Goal: Transaction & Acquisition: Purchase product/service

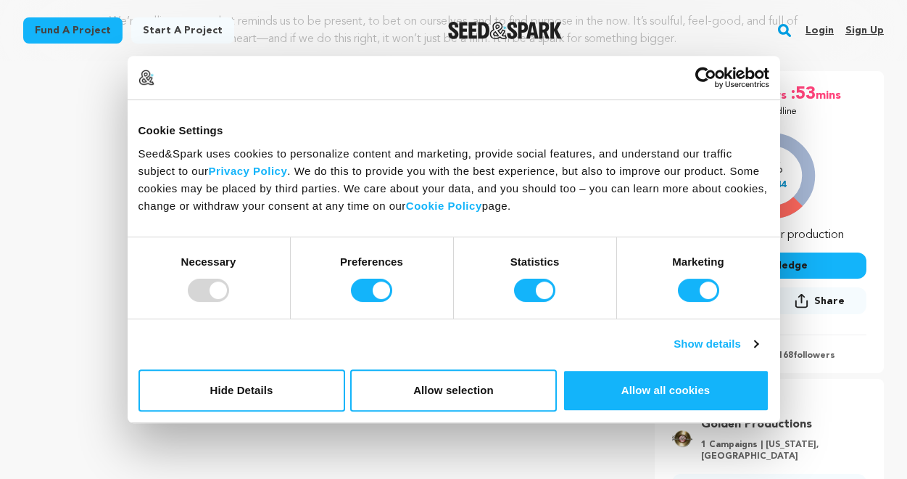
scroll to position [207, 0]
click at [809, 268] on button "Make A Pledge" at bounding box center [769, 265] width 194 height 26
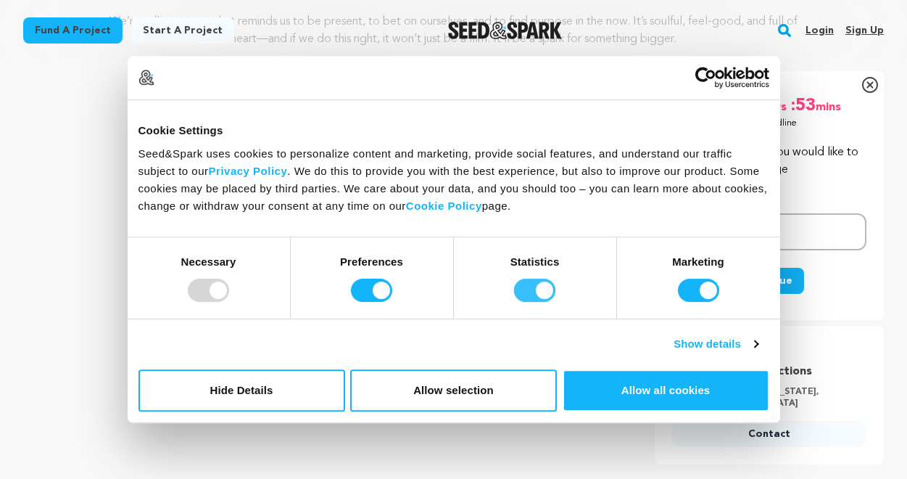
click at [543, 292] on input "Statistics" at bounding box center [534, 290] width 41 height 23
checkbox input "false"
click at [704, 283] on input "Marketing" at bounding box center [698, 290] width 41 height 23
checkbox input "false"
click at [380, 284] on input "Preferences" at bounding box center [371, 290] width 41 height 23
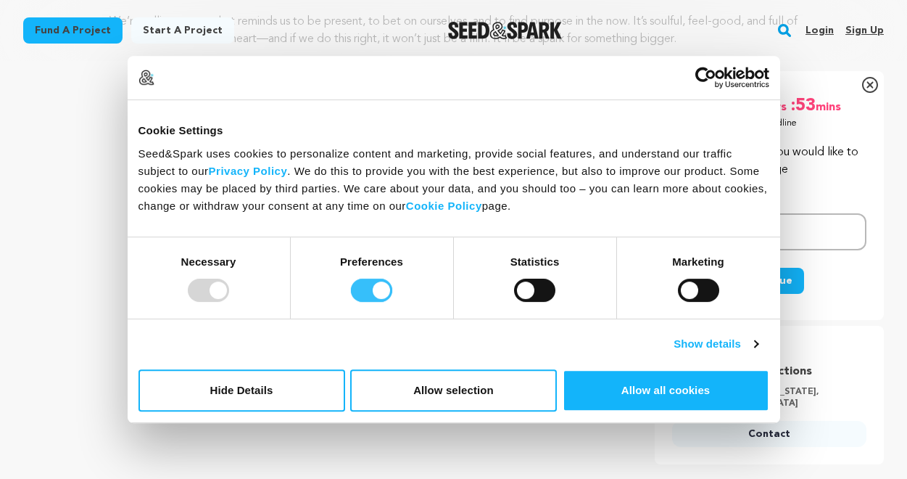
checkbox input "false"
click at [495, 393] on button "Allow selection" at bounding box center [453, 390] width 207 height 42
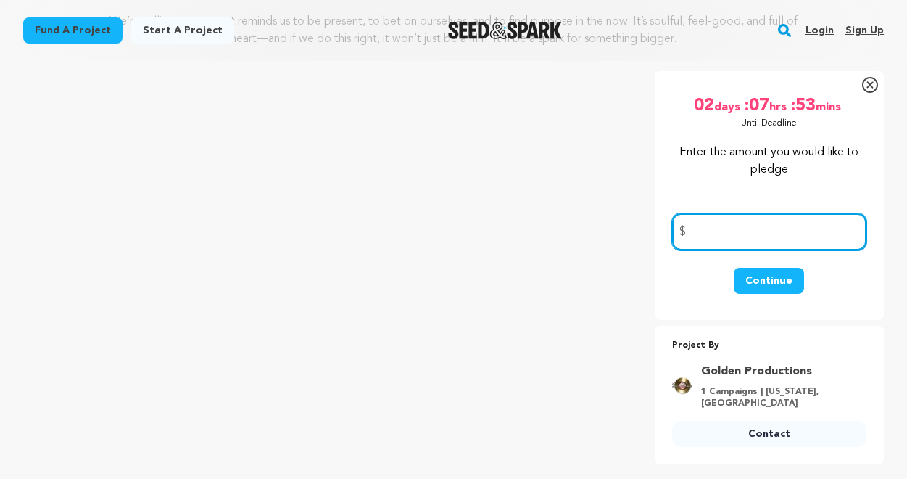
click at [720, 235] on input "number" at bounding box center [769, 231] width 194 height 37
type input "50"
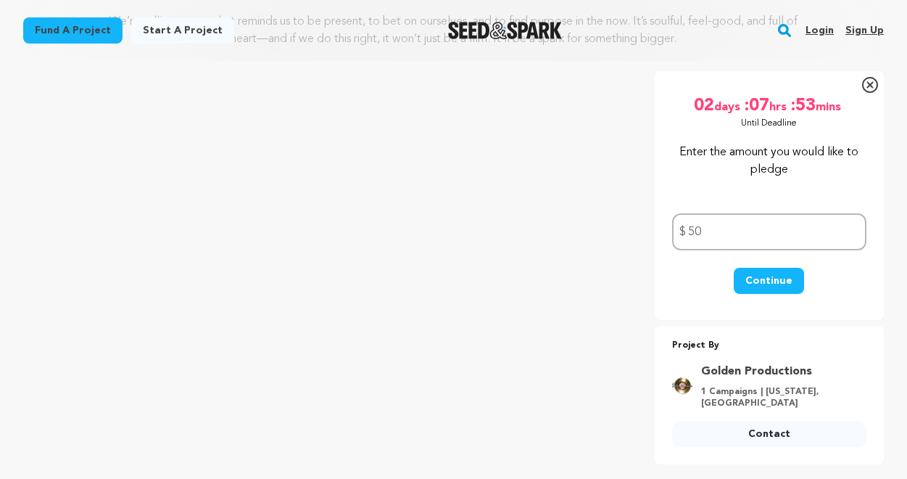
click at [759, 275] on button "Continue" at bounding box center [769, 281] width 70 height 26
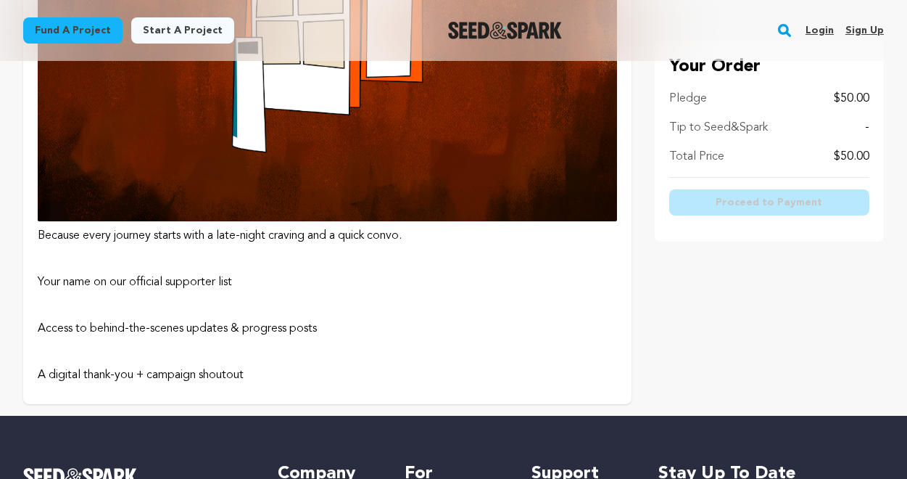
scroll to position [1629, 0]
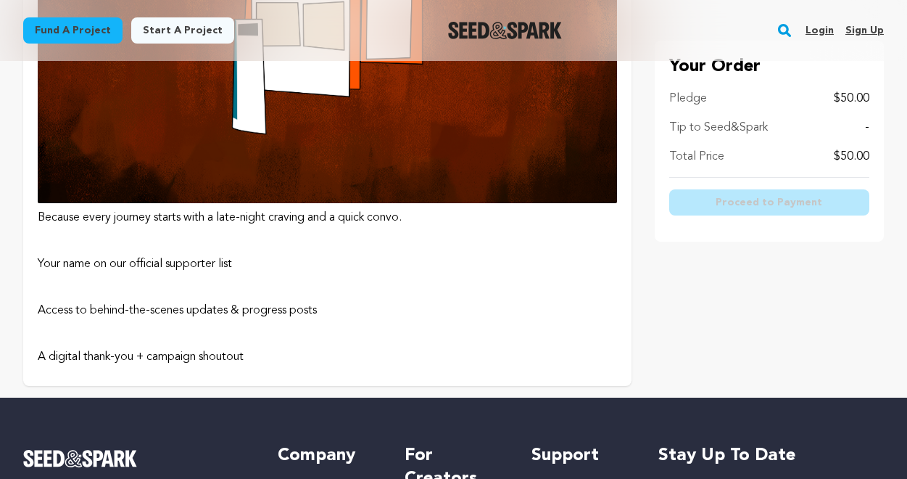
click at [205, 265] on p "Your name on our official supporter list" at bounding box center [328, 263] width 580 height 17
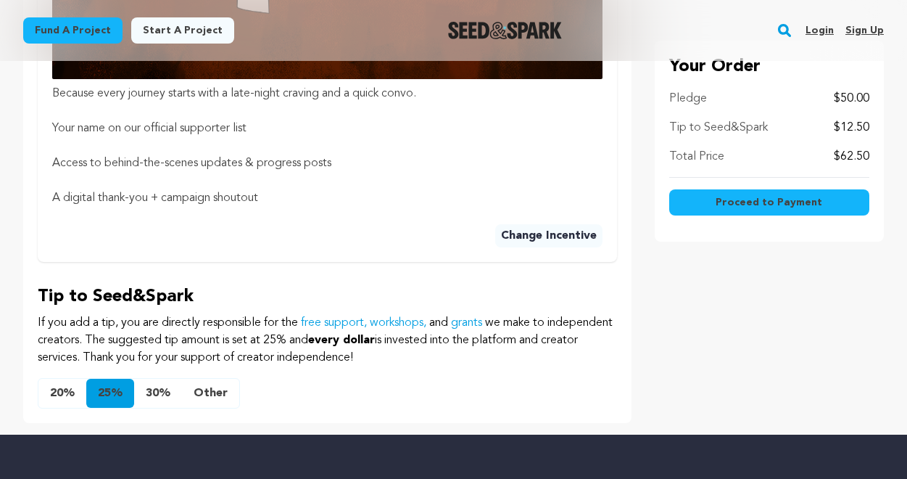
scroll to position [1011, 0]
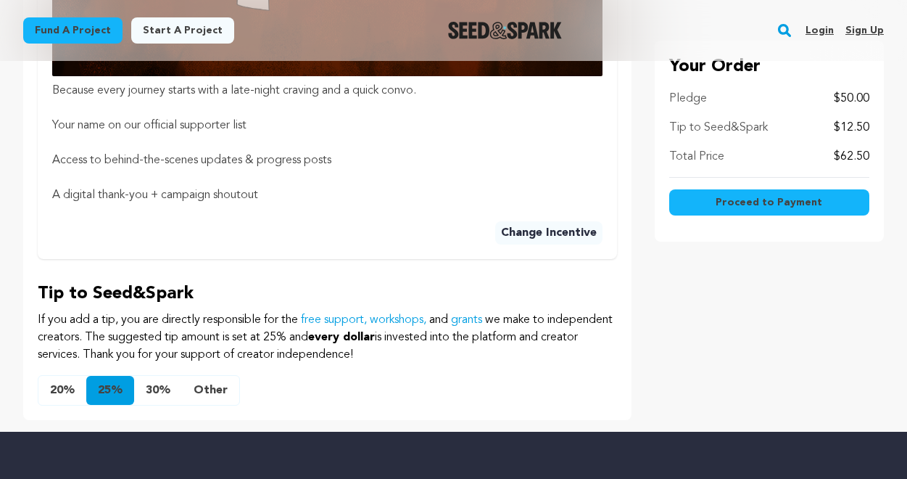
click at [202, 387] on button "Other" at bounding box center [210, 390] width 57 height 29
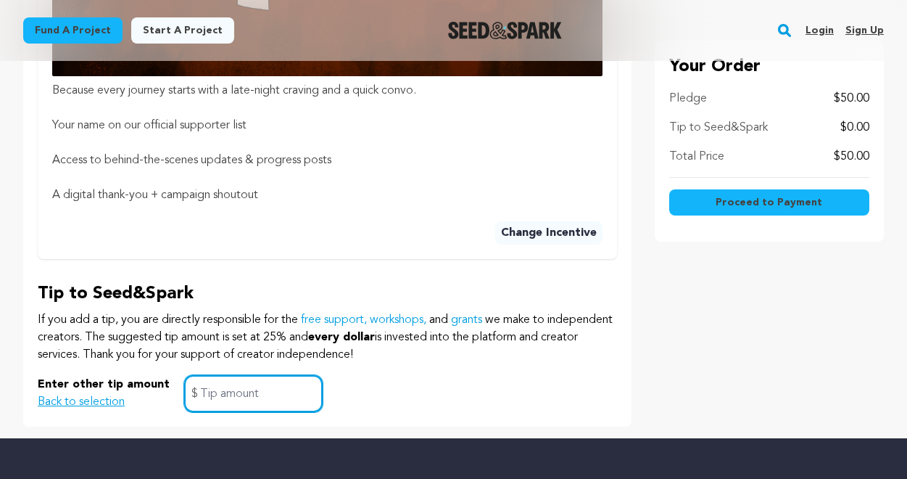
click at [199, 391] on input "text" at bounding box center [253, 393] width 139 height 37
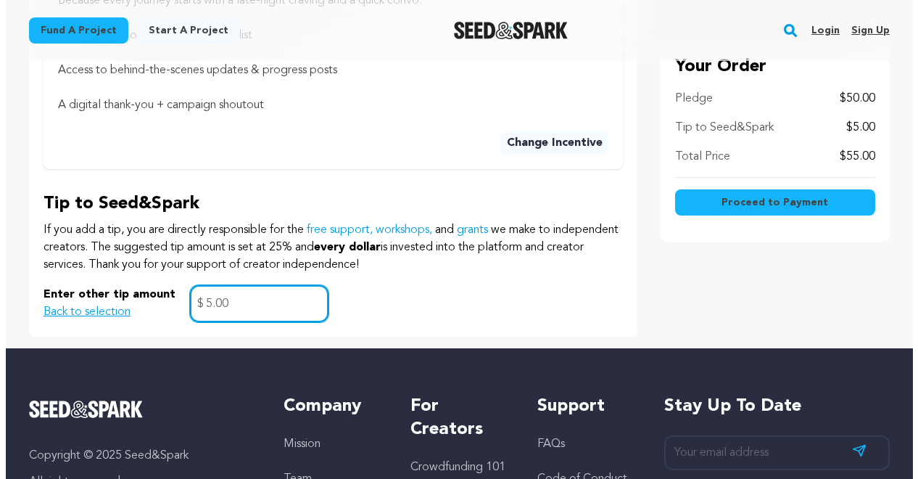
scroll to position [1153, 0]
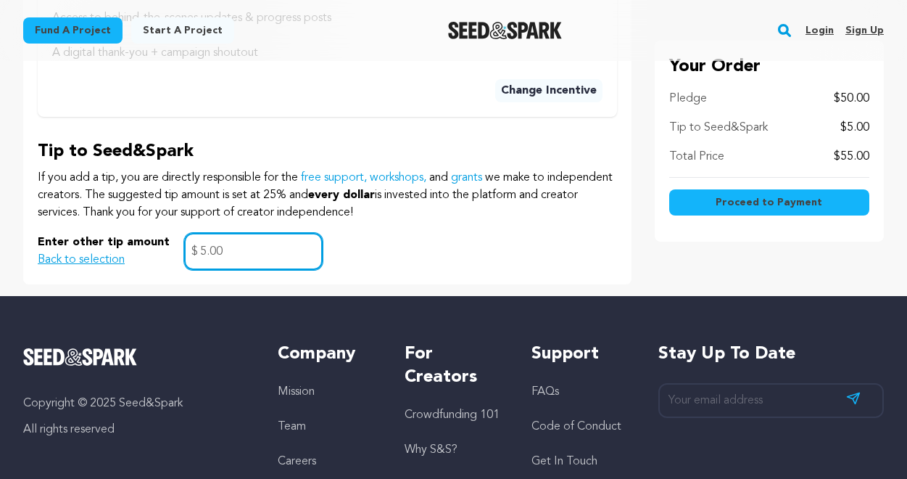
type input "5.00"
click at [776, 203] on span "Proceed to Payment" at bounding box center [769, 202] width 107 height 15
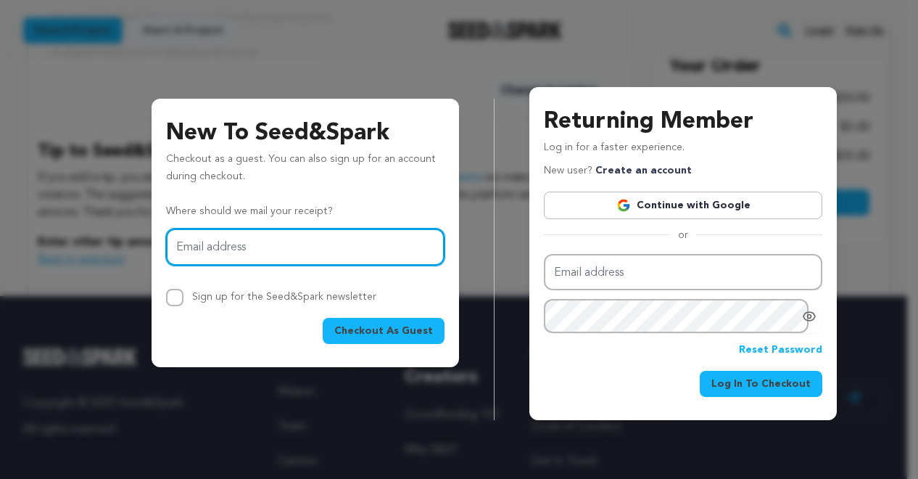
click at [376, 250] on input "Email address" at bounding box center [305, 247] width 279 height 37
type input "sabiffteam@gmail.com"
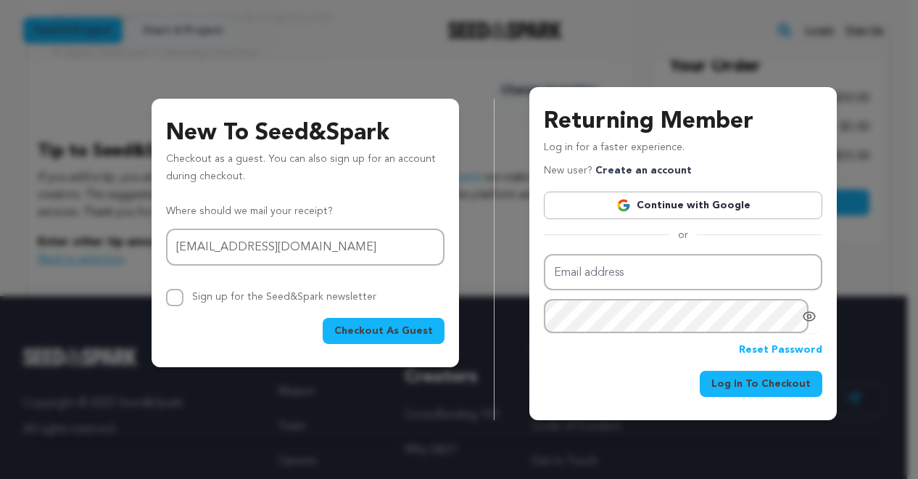
click at [365, 330] on span "Checkout As Guest" at bounding box center [383, 331] width 99 height 15
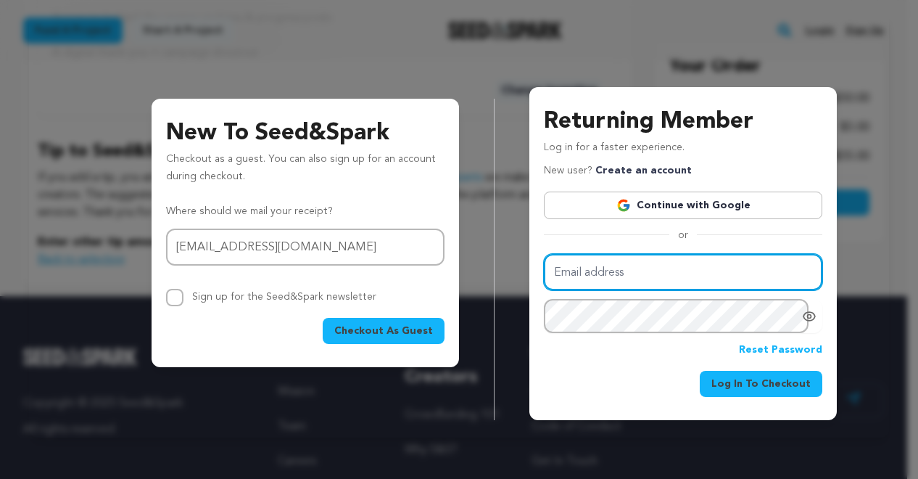
click at [641, 260] on input "Email address" at bounding box center [683, 272] width 279 height 37
type input "sabiffteam@gmail.com"
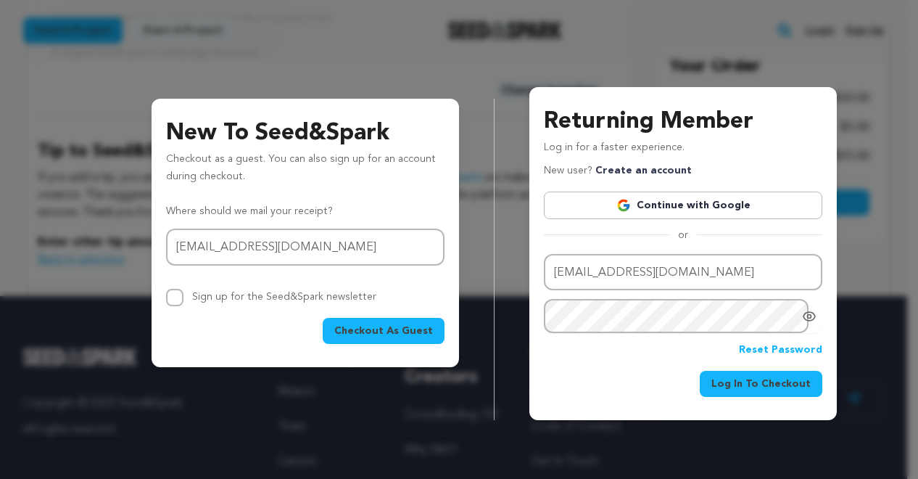
click at [400, 330] on span "Checkout As Guest" at bounding box center [383, 331] width 99 height 15
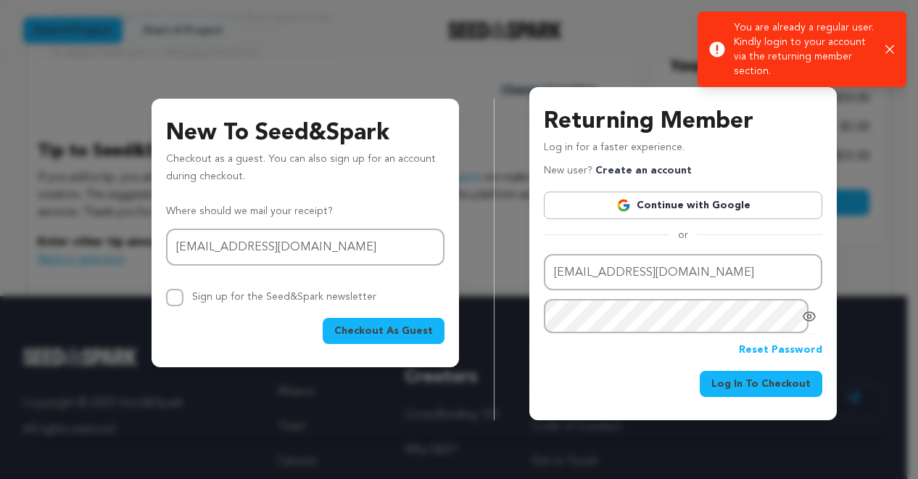
click at [400, 330] on span "Checkout As Guest" at bounding box center [383, 331] width 99 height 15
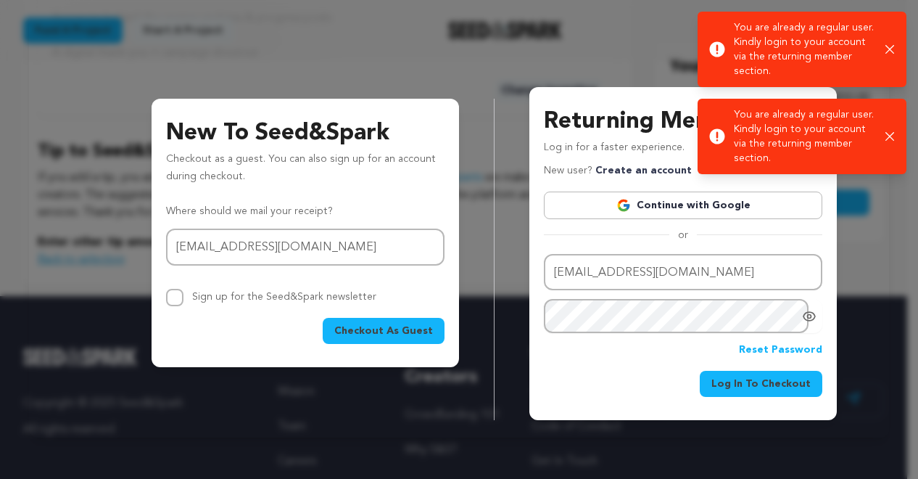
click at [897, 131] on div "Success: Info: Warning: Error: You are already a regular user. Kindly login to …" at bounding box center [802, 136] width 209 height 75
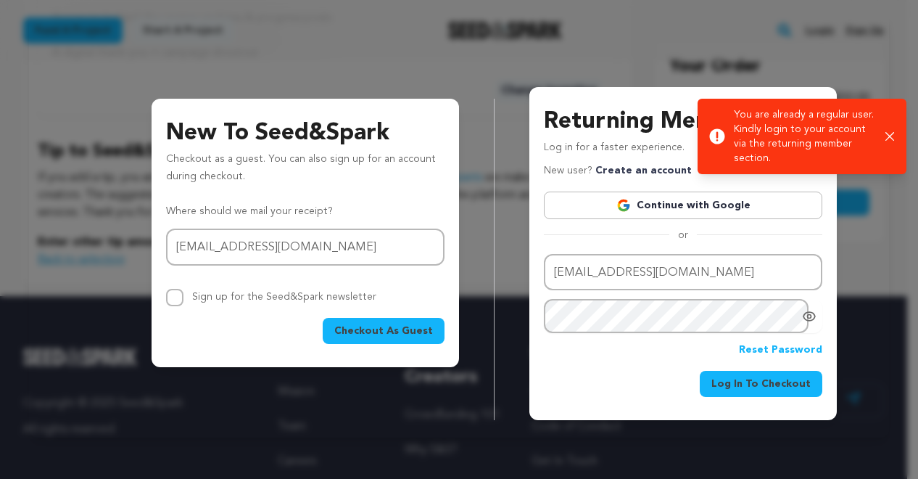
click at [894, 136] on icon "button" at bounding box center [890, 136] width 9 height 9
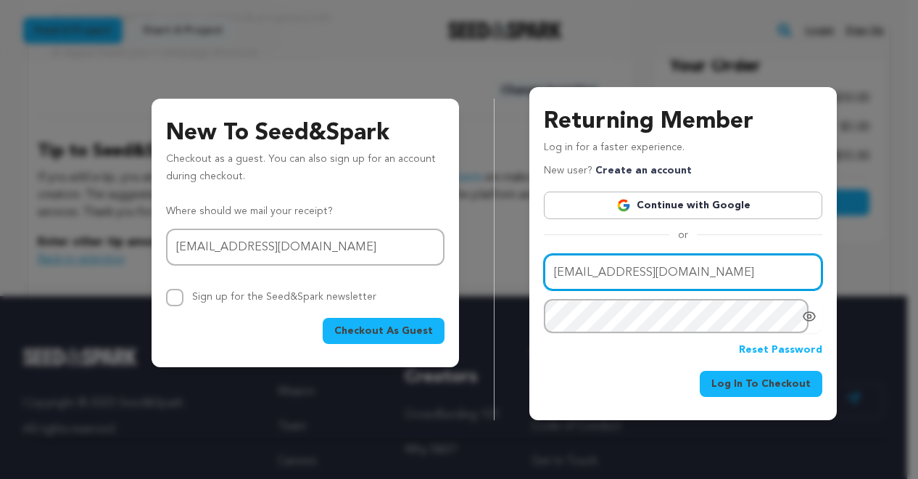
click at [678, 264] on input "sabiffteam@gmail.com" at bounding box center [683, 272] width 279 height 37
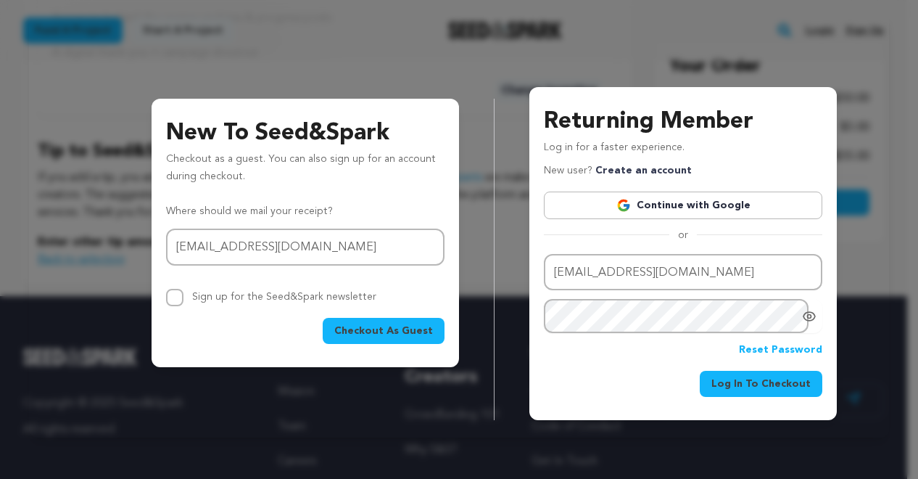
click at [768, 388] on span "Log In To Checkout" at bounding box center [761, 383] width 99 height 15
click at [717, 355] on div "Reset Password" at bounding box center [683, 350] width 279 height 17
click at [759, 381] on span "Log In To Checkout" at bounding box center [761, 383] width 99 height 15
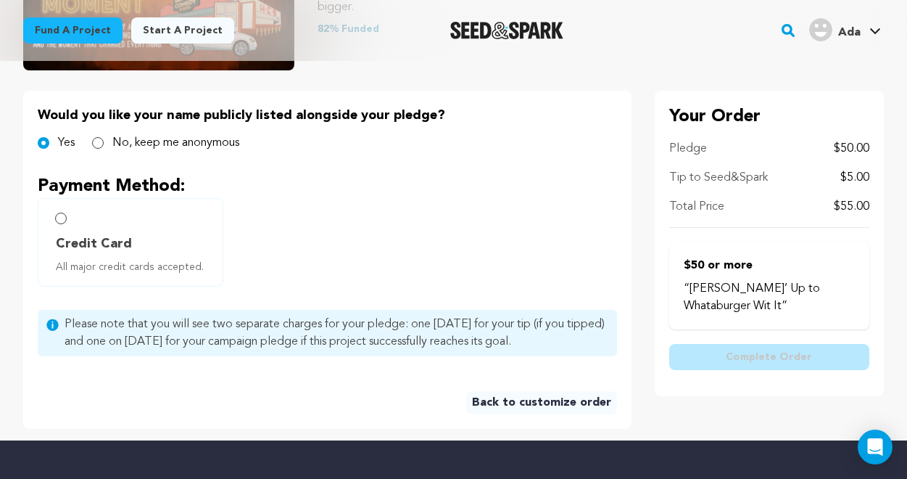
scroll to position [273, 0]
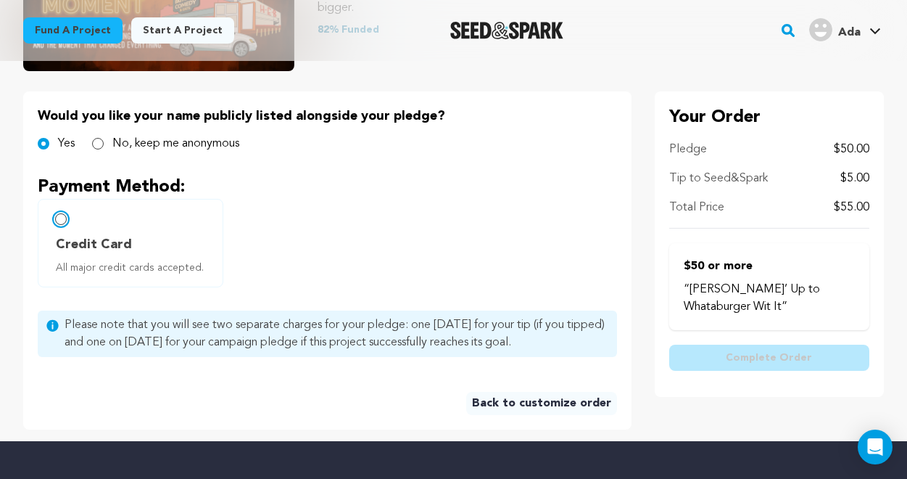
click at [61, 221] on input "Credit Card All major credit cards accepted." at bounding box center [61, 219] width 12 height 12
radio input "false"
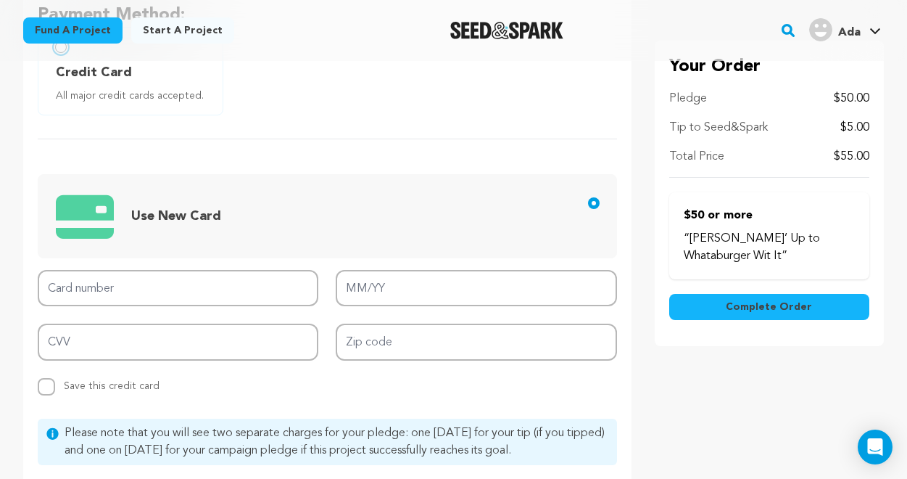
scroll to position [452, 0]
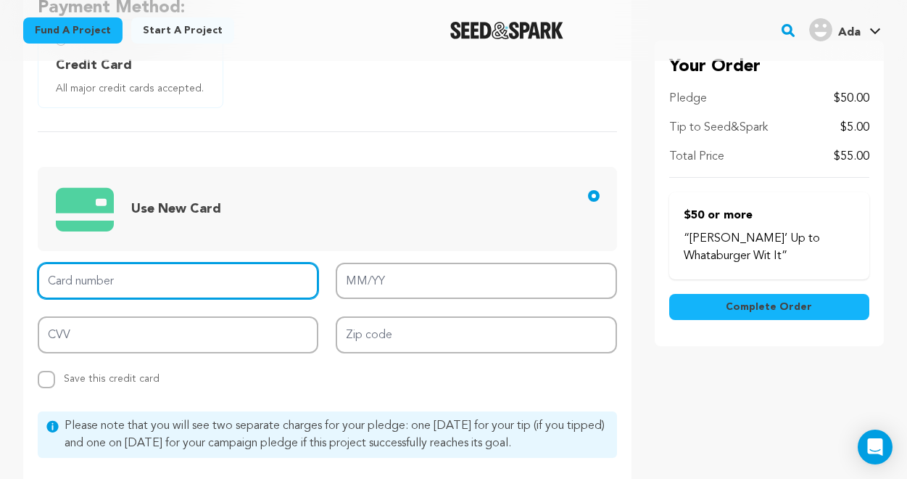
click at [178, 287] on input "Card number" at bounding box center [178, 281] width 281 height 37
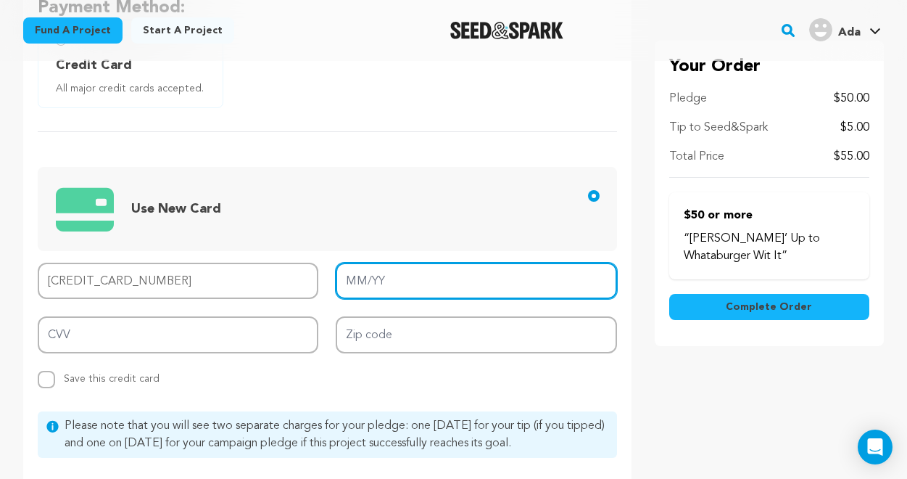
type input "4259 0900 1788 0353"
type input "12/28"
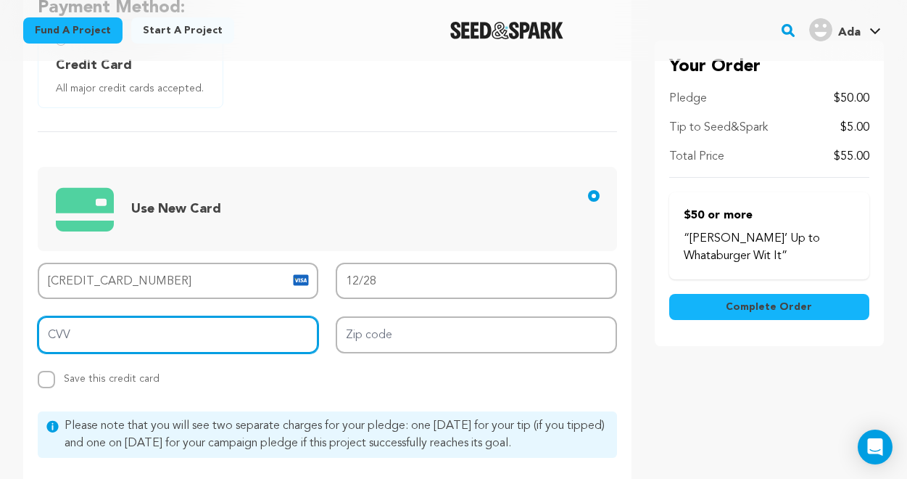
click at [102, 337] on input "CVV" at bounding box center [178, 334] width 281 height 37
type input "015"
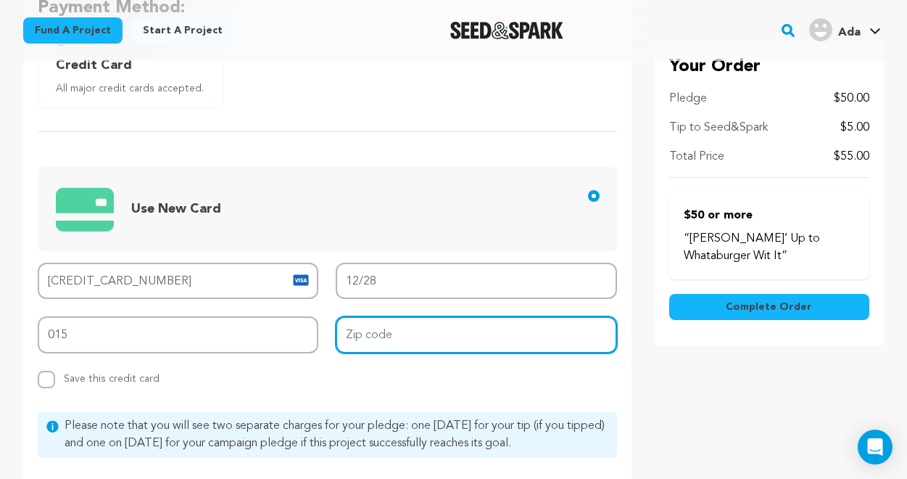
click at [350, 344] on input "Zip code" at bounding box center [476, 334] width 281 height 37
type input "78220"
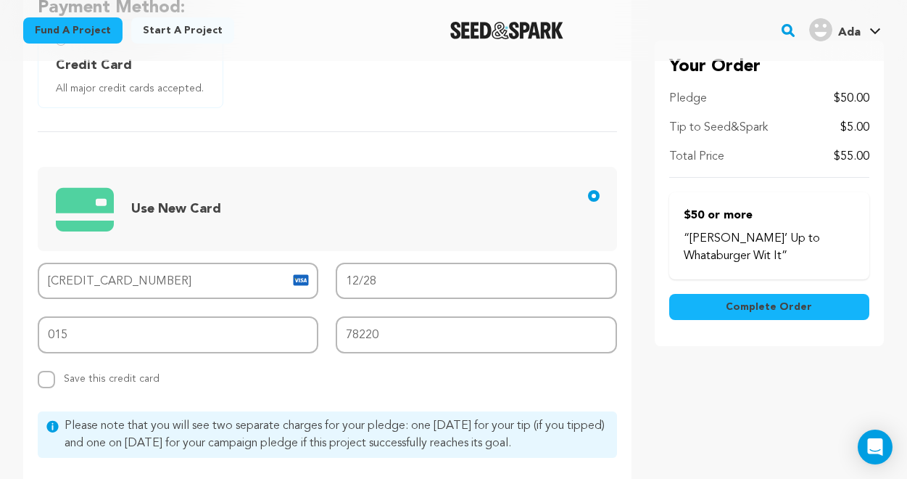
click at [379, 381] on div "Card number 4259 0900 1788 0353 MM/YY 12/28 CVV 015 Zip code 78220 Replace save…" at bounding box center [328, 326] width 580 height 126
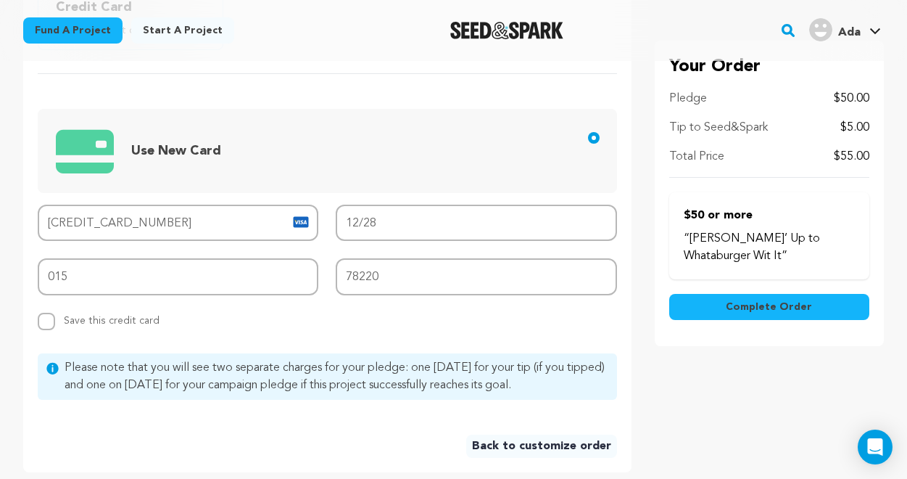
scroll to position [487, 0]
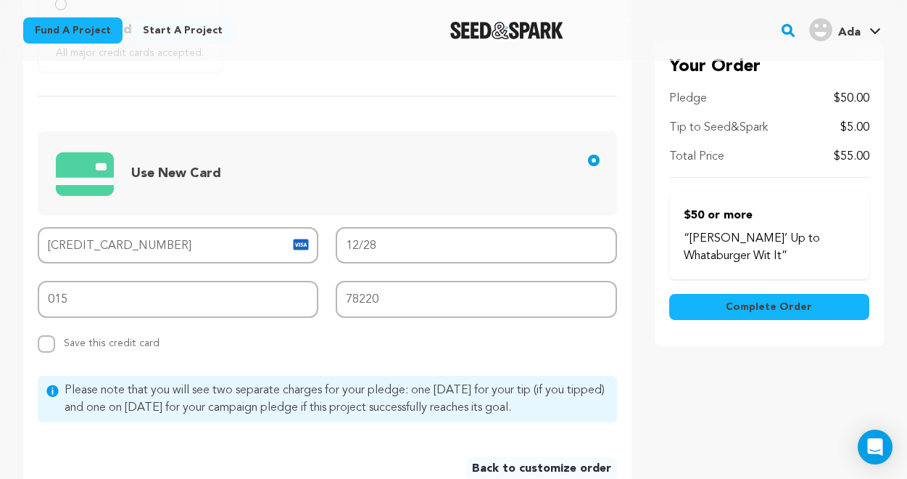
click at [784, 307] on span "Complete Order" at bounding box center [769, 307] width 86 height 15
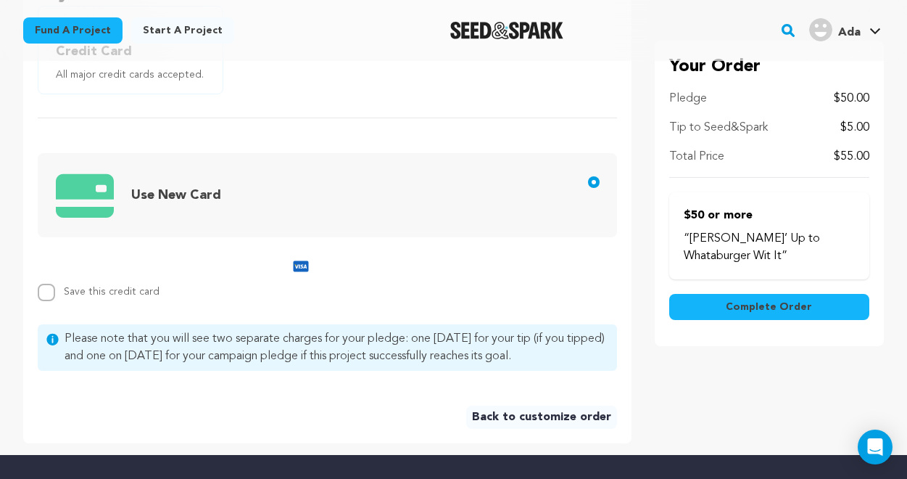
scroll to position [459, 0]
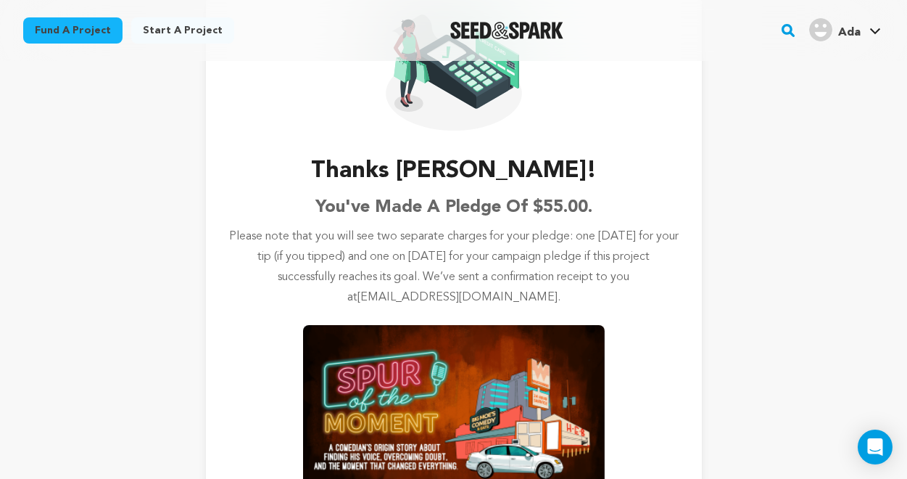
scroll to position [156, 0]
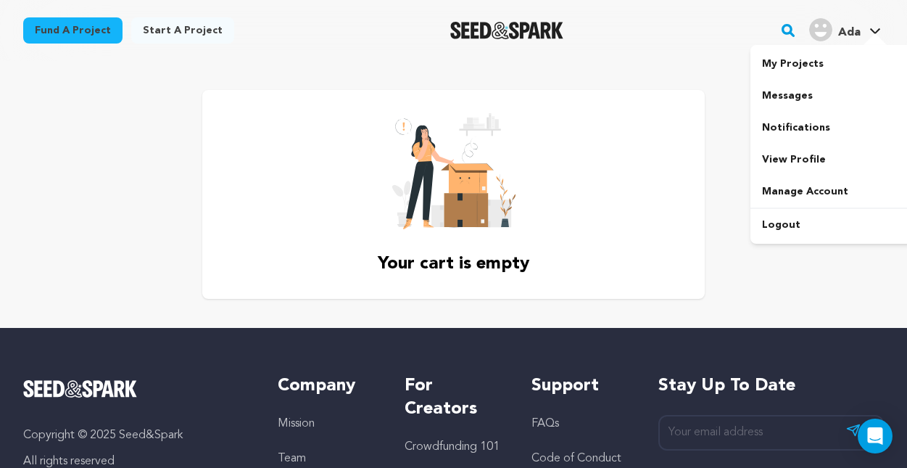
click at [876, 33] on div at bounding box center [875, 40] width 29 height 15
click at [807, 65] on link "My Projects" at bounding box center [832, 64] width 162 height 32
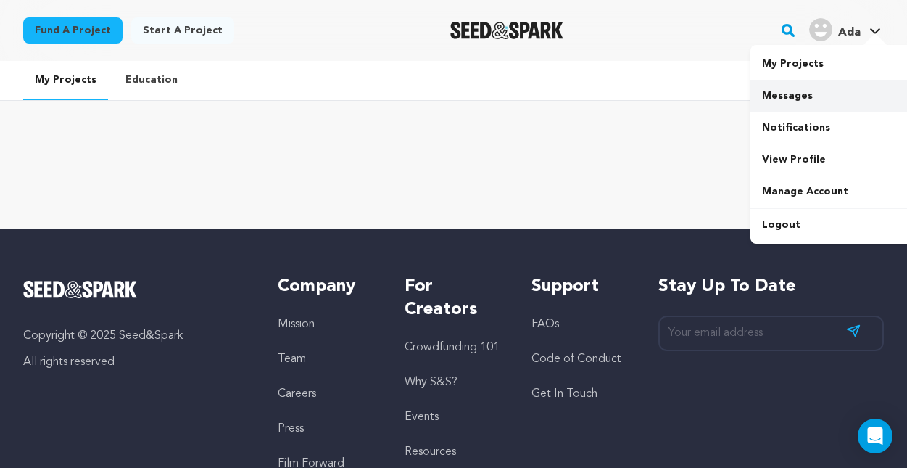
click at [802, 92] on link "Messages" at bounding box center [832, 96] width 162 height 32
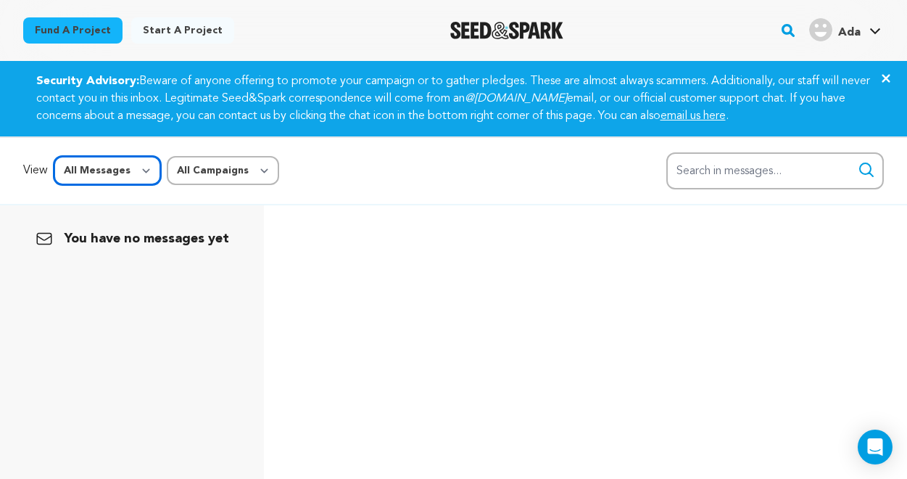
click at [103, 169] on select "All Messages Starred Unread" at bounding box center [107, 170] width 107 height 29
click at [154, 231] on p "You have no messages yet" at bounding box center [131, 239] width 229 height 20
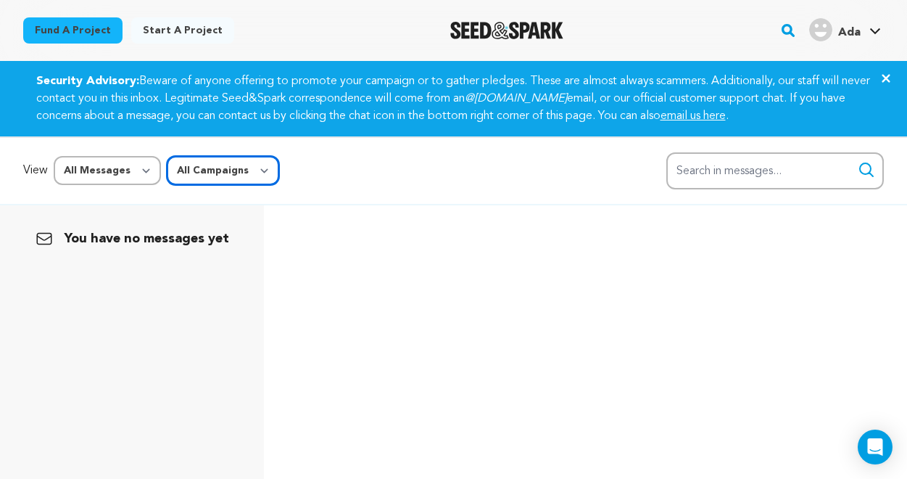
click at [231, 169] on select "All Campaigns" at bounding box center [223, 170] width 112 height 29
click at [260, 170] on select "All Campaigns" at bounding box center [223, 170] width 112 height 29
click at [243, 166] on select "All Campaigns" at bounding box center [223, 170] width 112 height 29
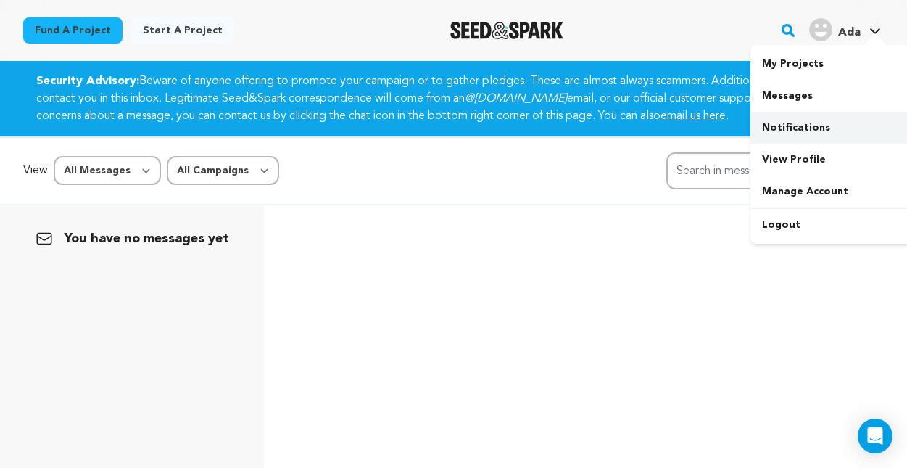
click at [796, 126] on link "Notifications" at bounding box center [832, 128] width 162 height 32
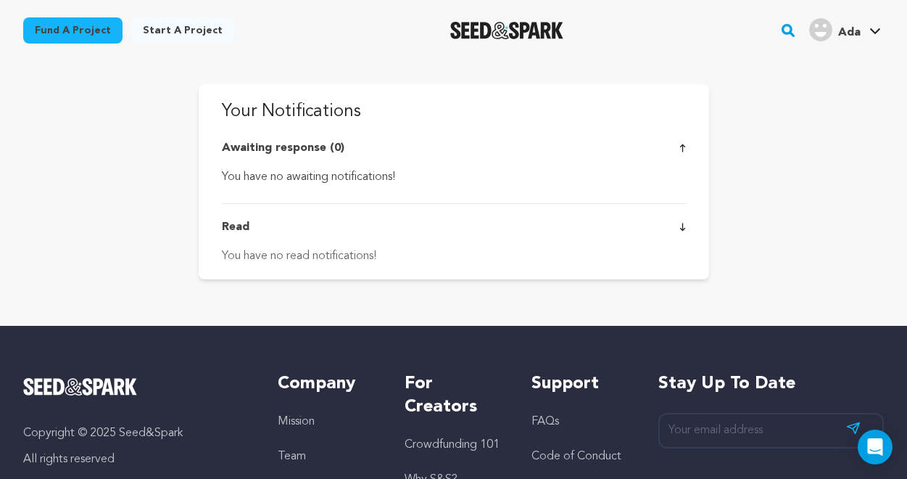
click at [391, 176] on div "You have no awaiting notifications!" at bounding box center [454, 176] width 464 height 17
click at [320, 257] on div "You have no read notifications!" at bounding box center [454, 255] width 464 height 17
